Goal: Task Accomplishment & Management: Manage account settings

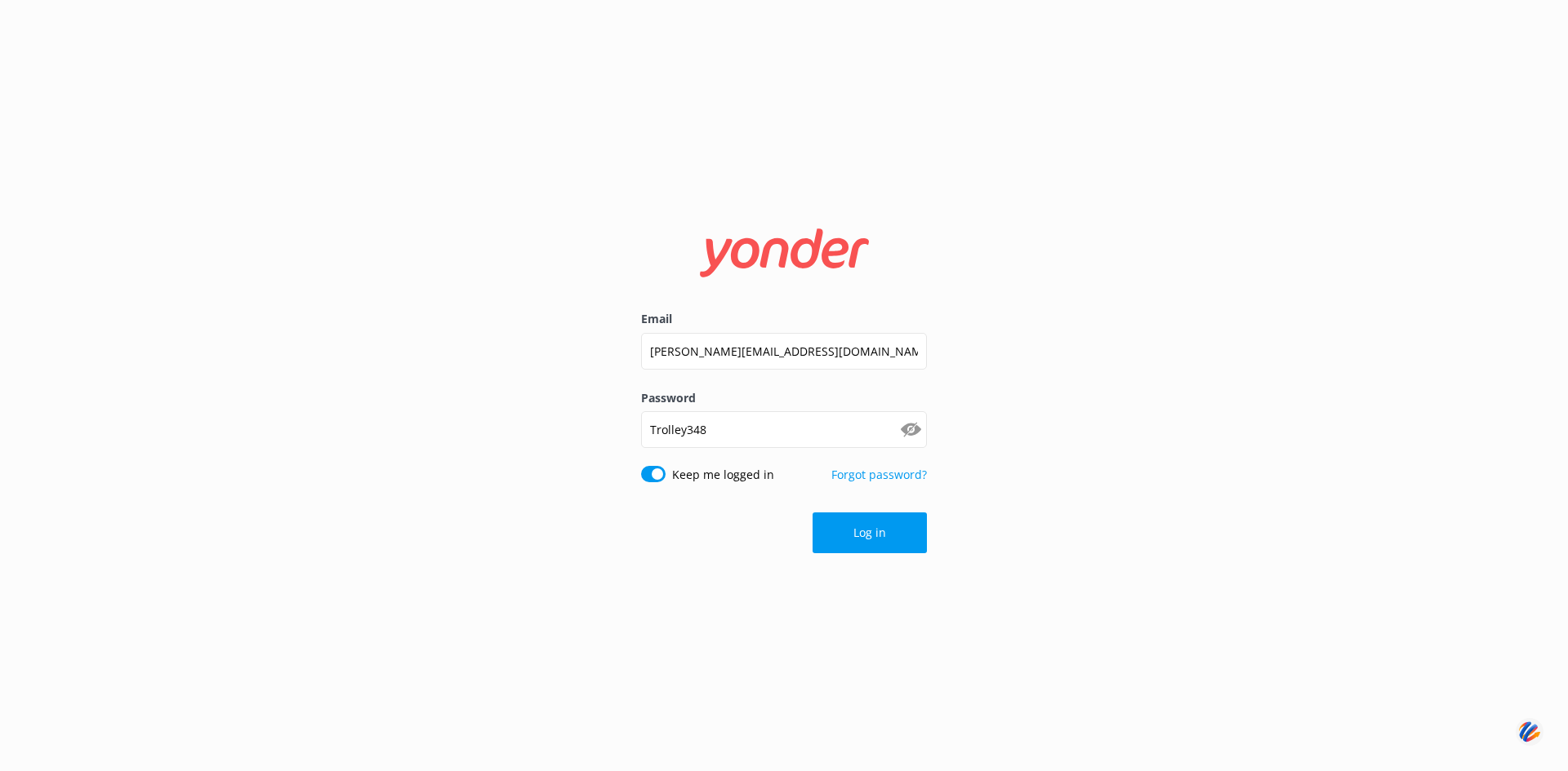
click at [863, 535] on button "Log in" at bounding box center [870, 533] width 115 height 41
